Goal: Task Accomplishment & Management: Manage account settings

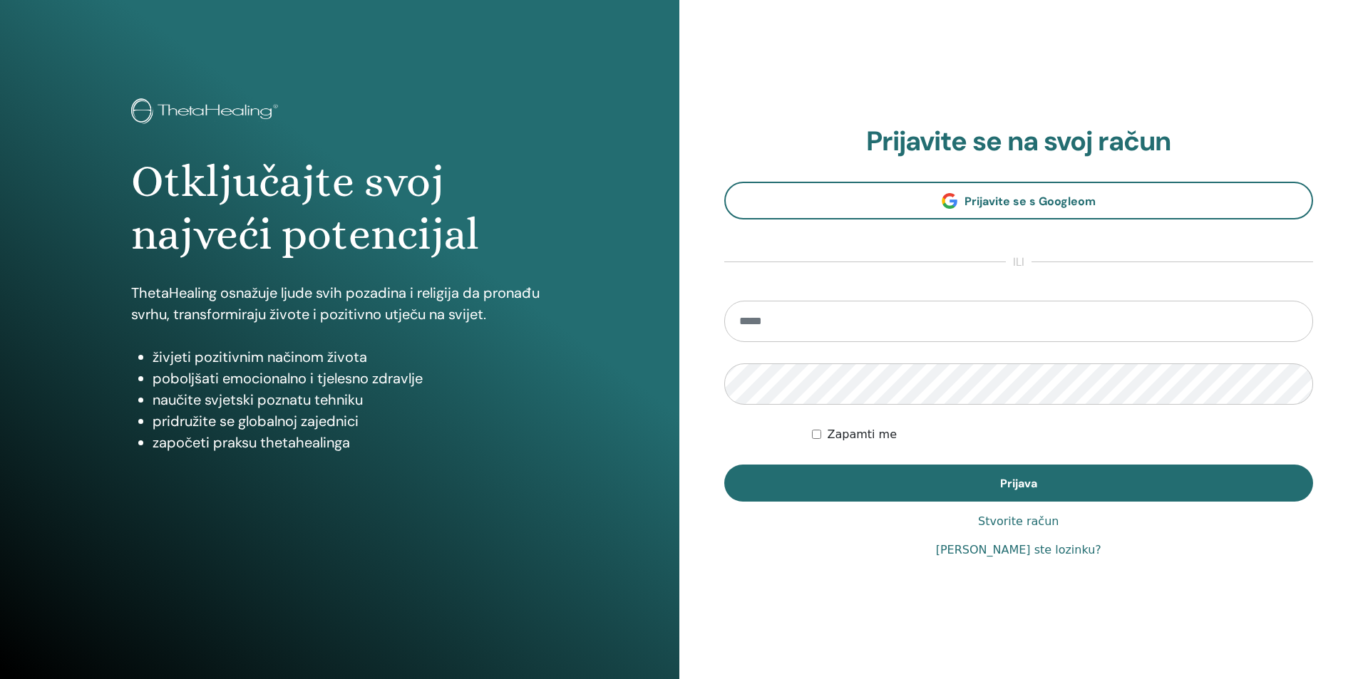
click at [860, 318] on input "email" at bounding box center [1018, 321] width 589 height 41
type input "**********"
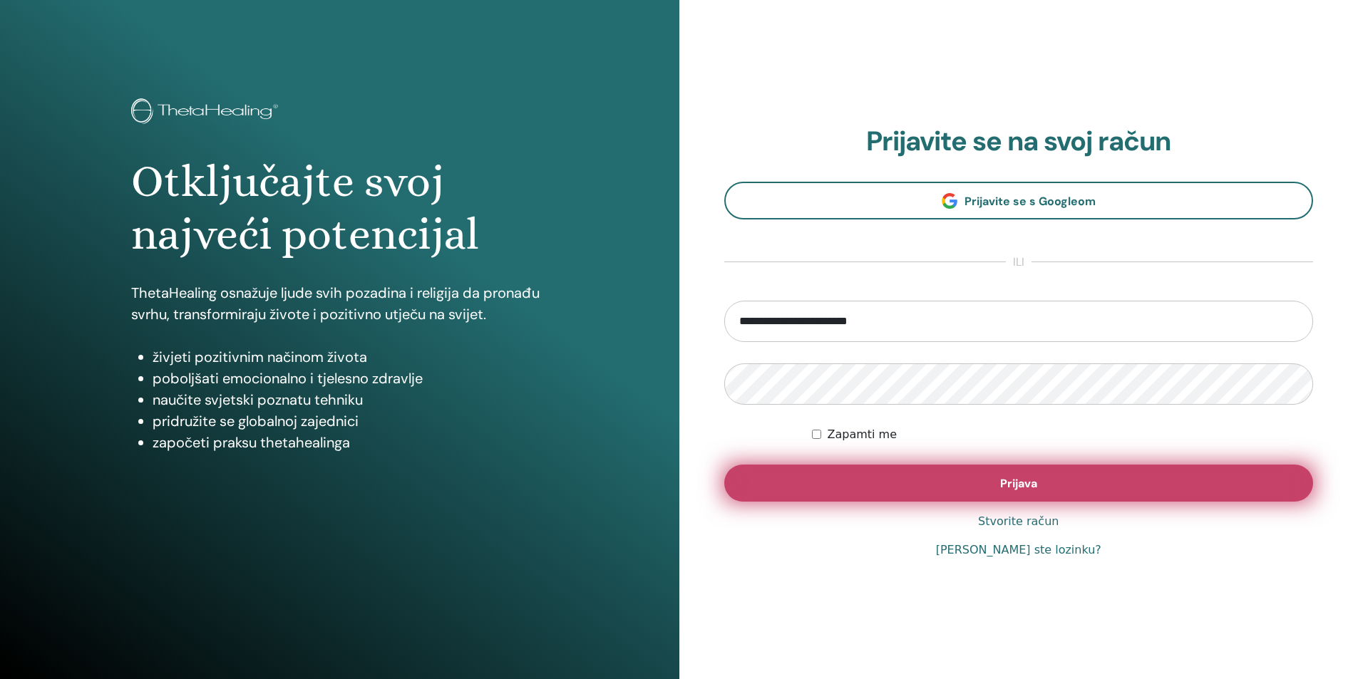
click at [1014, 485] on span "Prijava" at bounding box center [1018, 483] width 37 height 15
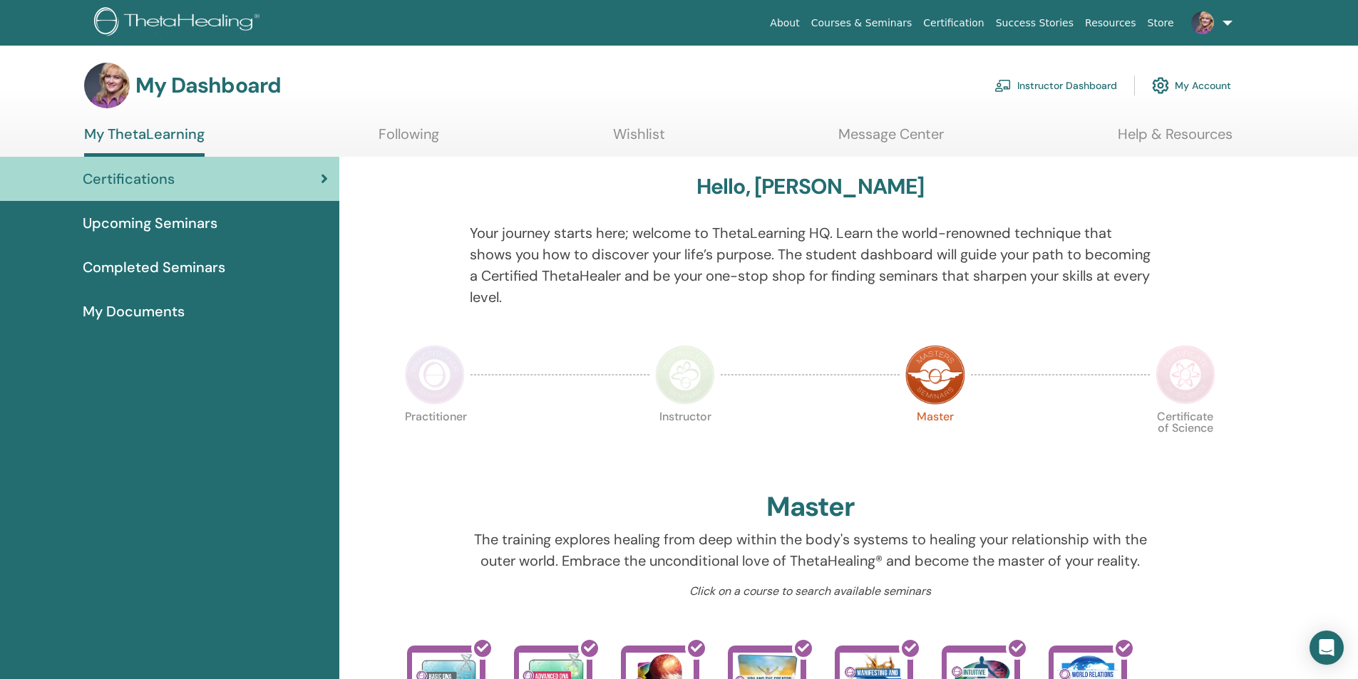
click at [644, 135] on link "Wishlist" at bounding box center [639, 139] width 52 height 28
